Goal: Information Seeking & Learning: Learn about a topic

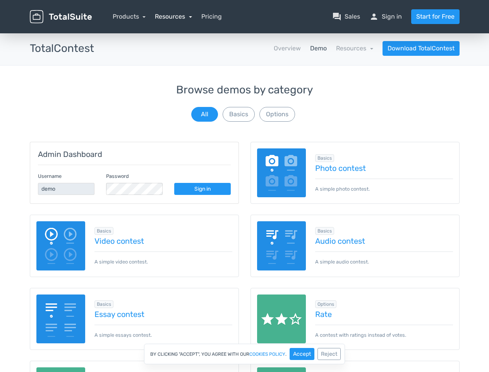
click at [173, 16] on link "Resources" at bounding box center [173, 16] width 37 height 7
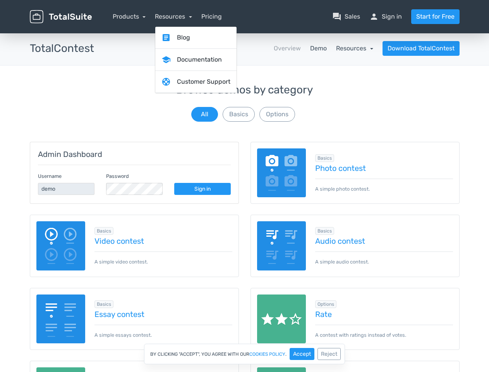
click at [355, 48] on link "Resources" at bounding box center [354, 48] width 37 height 7
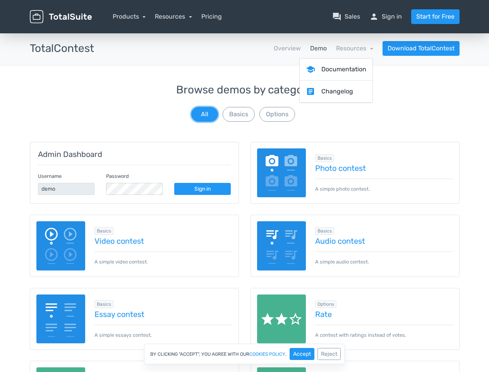
click at [204, 114] on button "All" at bounding box center [204, 114] width 27 height 15
click at [239, 114] on button "Basics" at bounding box center [239, 114] width 32 height 15
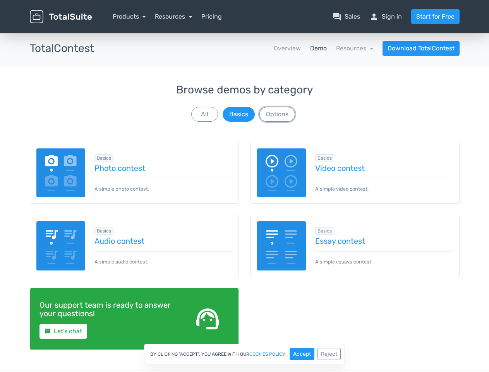
click at [277, 114] on button "Options" at bounding box center [277, 114] width 36 height 15
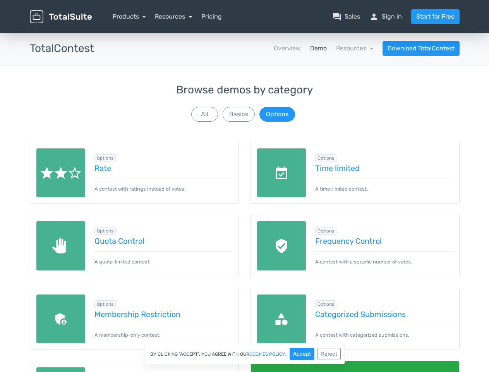
click at [325, 158] on span "Options" at bounding box center [325, 158] width 21 height 8
click at [104, 231] on span "Options" at bounding box center [104, 231] width 21 height 8
click at [325, 231] on span "Options" at bounding box center [325, 231] width 21 height 8
click at [104, 304] on span "Options" at bounding box center [104, 304] width 21 height 8
click at [326, 304] on span "Options" at bounding box center [325, 304] width 21 height 8
